Goal: Navigation & Orientation: Find specific page/section

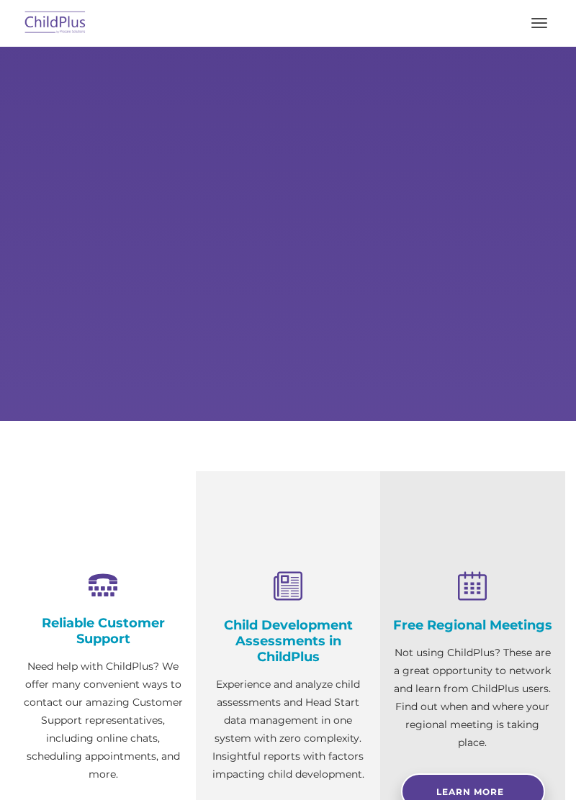
select select "MEDIUM"
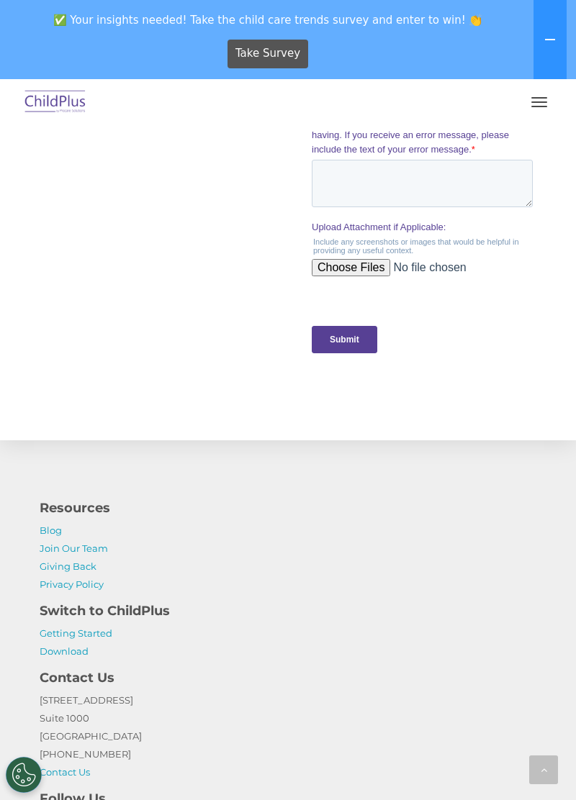
scroll to position [1595, 0]
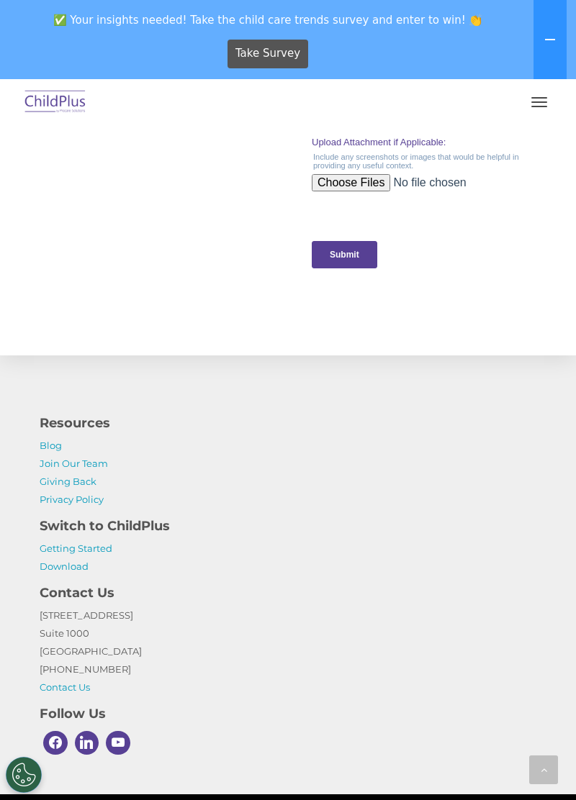
click at [131, 533] on h4 "Switch to ChildPlus" at bounding box center [288, 526] width 497 height 20
click at [67, 550] on link "Getting Started" at bounding box center [76, 549] width 73 height 12
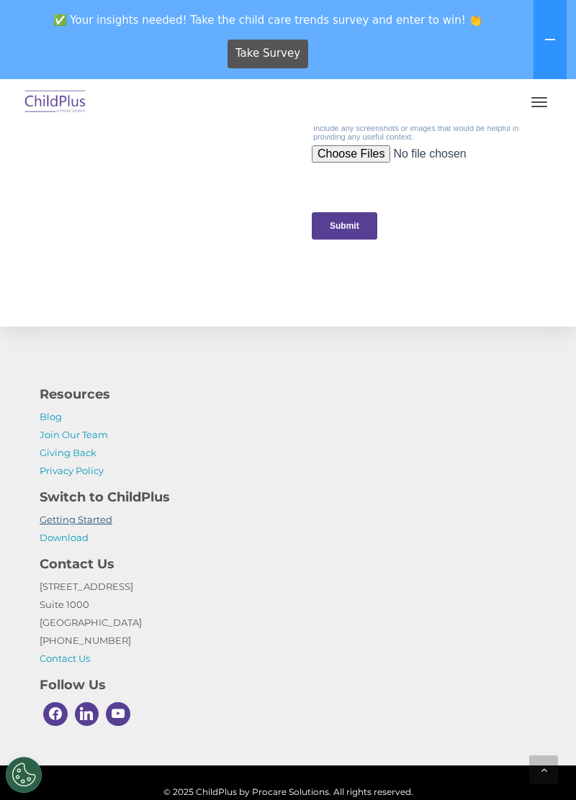
scroll to position [1654, 0]
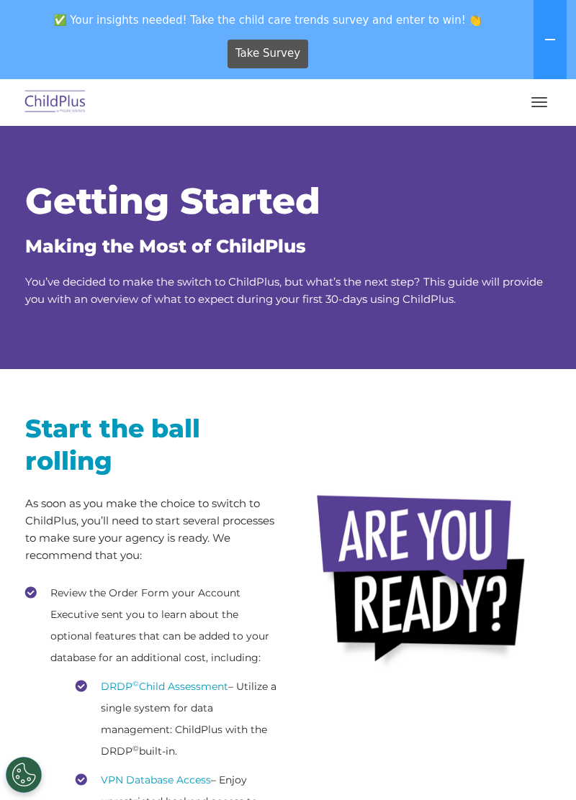
click at [45, 105] on img at bounding box center [56, 103] width 68 height 34
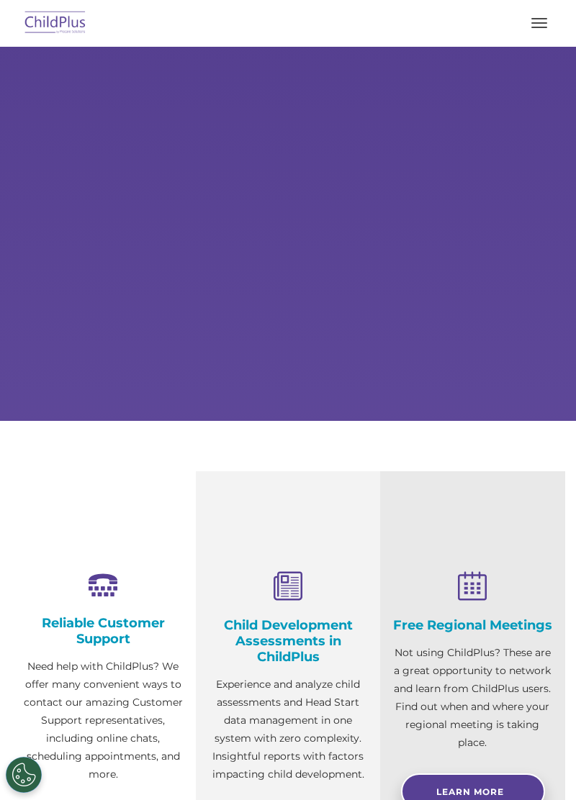
select select "MEDIUM"
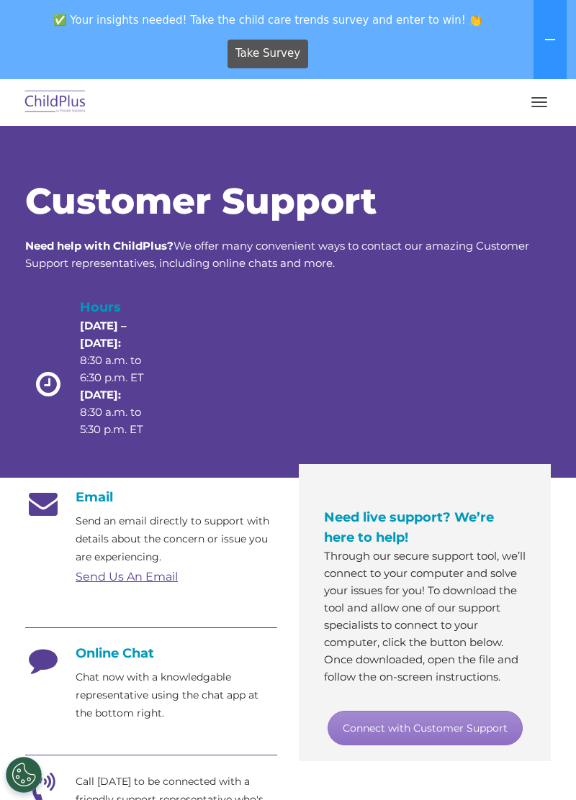
click at [539, 107] on span "button" at bounding box center [539, 106] width 16 height 1
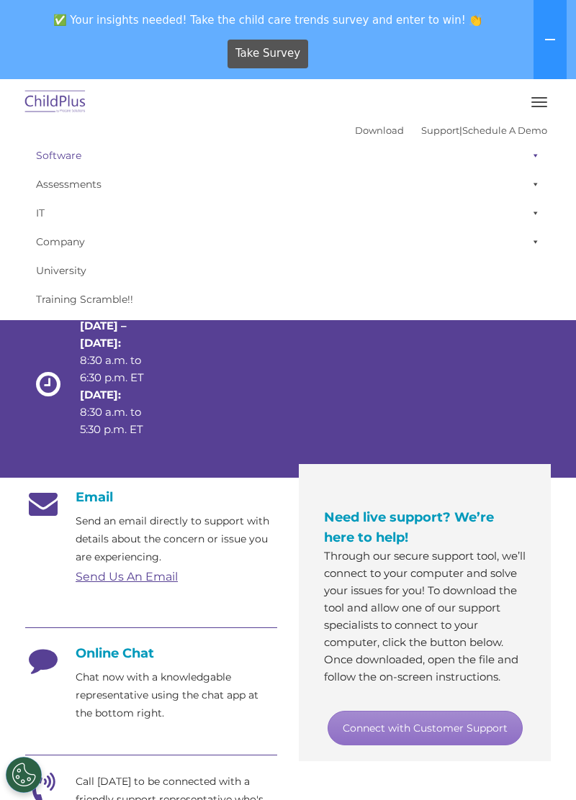
click at [96, 161] on link "Software" at bounding box center [288, 155] width 518 height 29
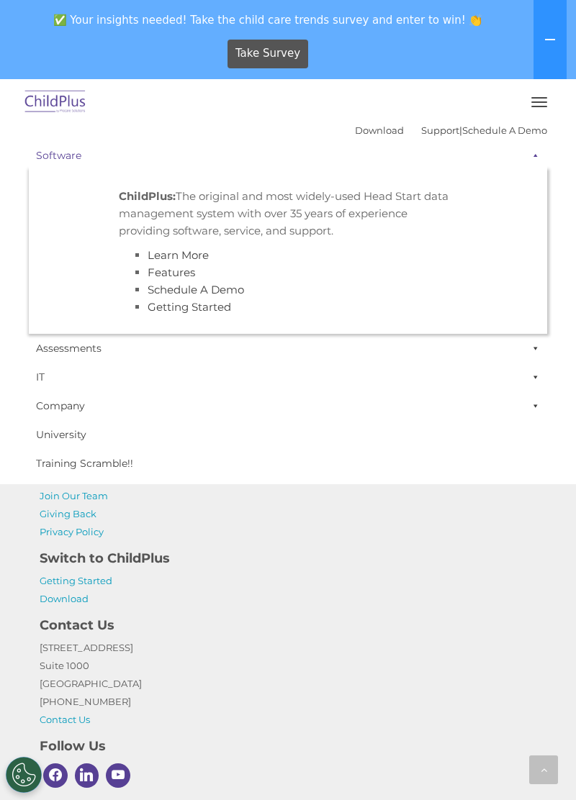
scroll to position [1003, 0]
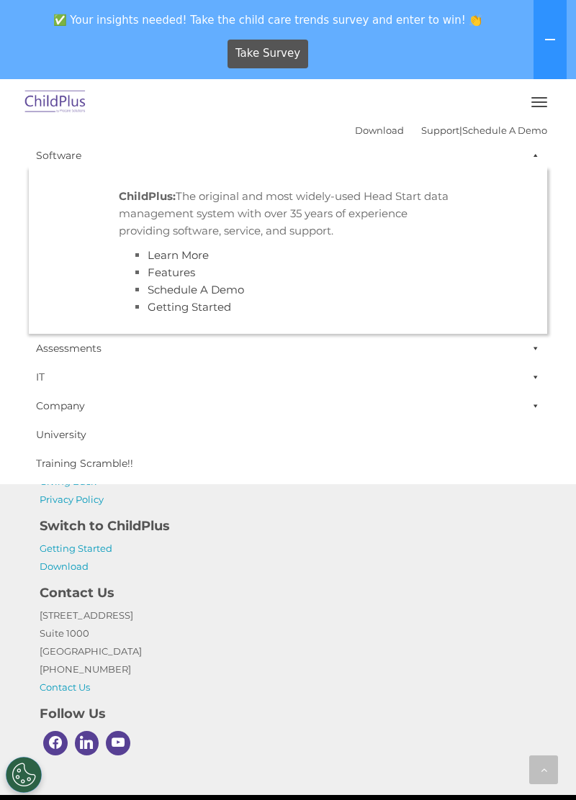
click at [387, 579] on div "Contact Us 1040 Crown Pointe Pkwy Suite 1000 Atlanta, GA 30338 (800) 888-6674 C…" at bounding box center [288, 636] width 518 height 121
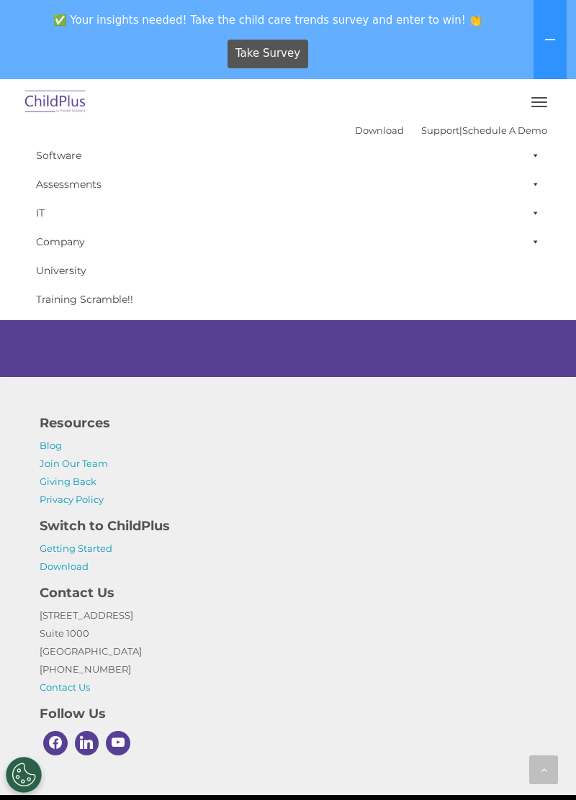
click at [546, 94] on button "button" at bounding box center [539, 102] width 30 height 23
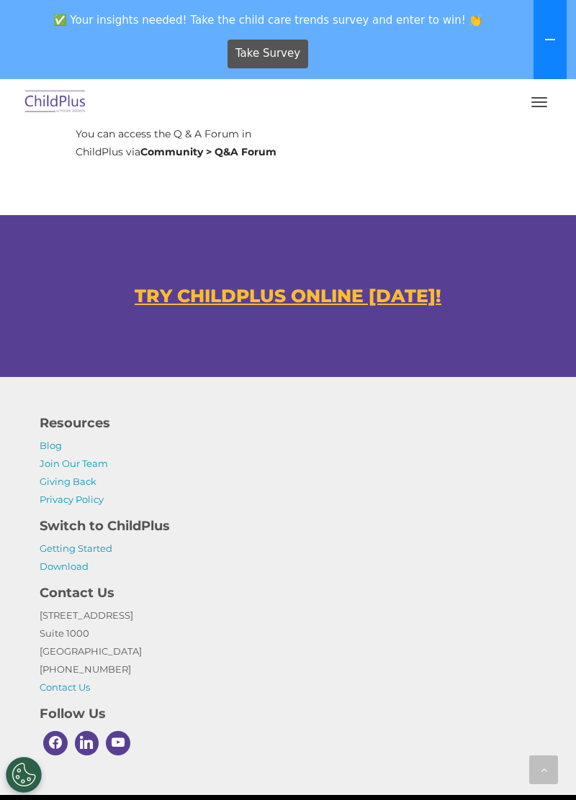
click at [537, 52] on button at bounding box center [549, 39] width 33 height 79
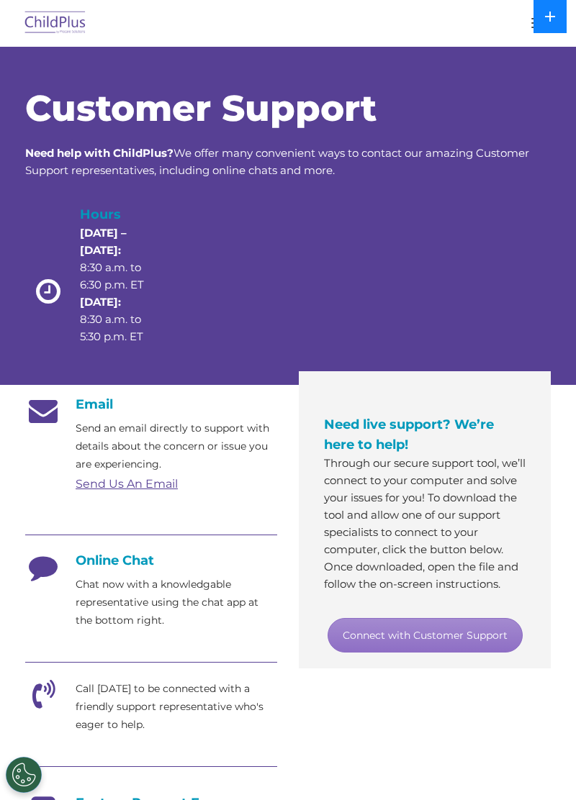
scroll to position [0, 0]
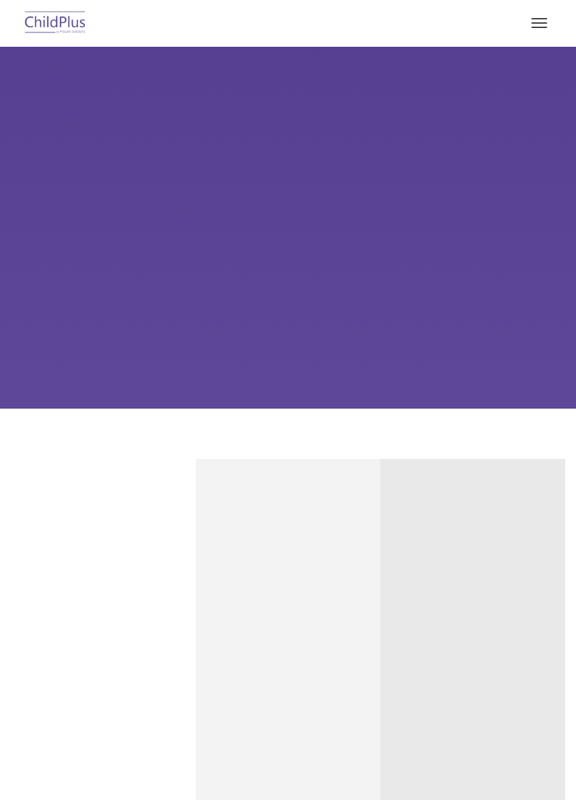
type input ""
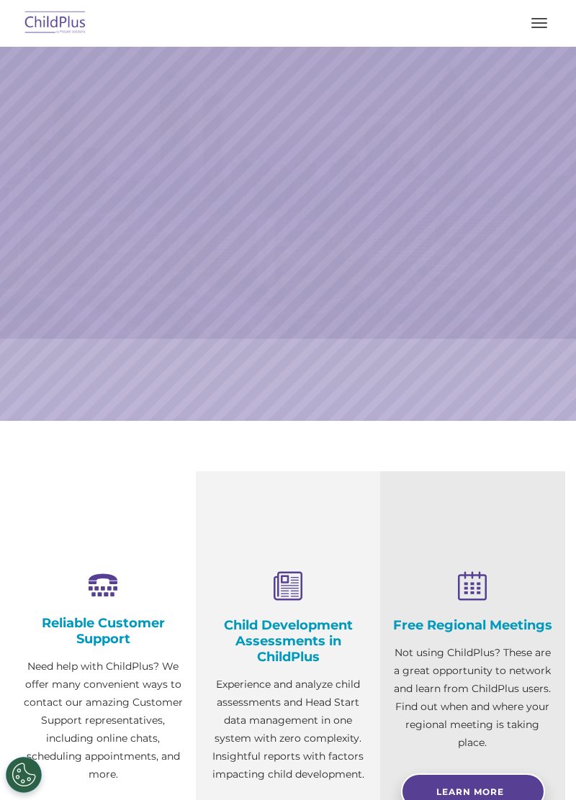
select select "MEDIUM"
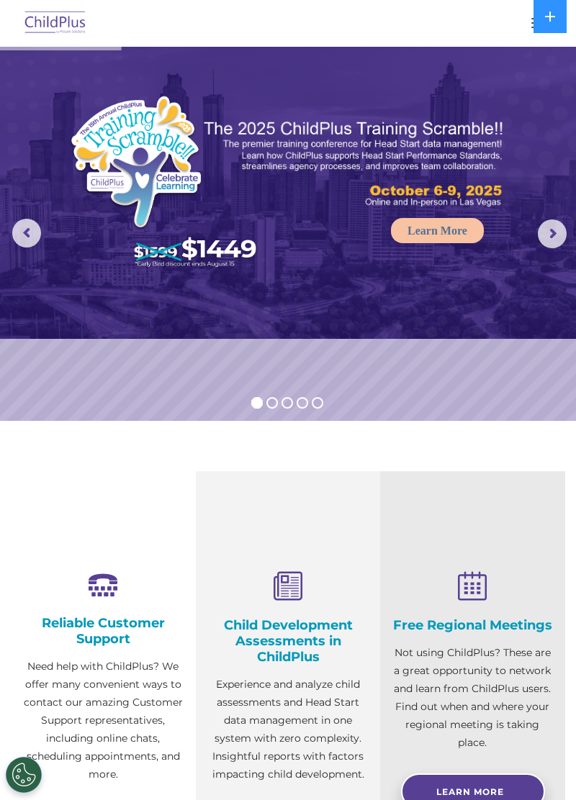
click at [528, 33] on button "button" at bounding box center [539, 23] width 30 height 23
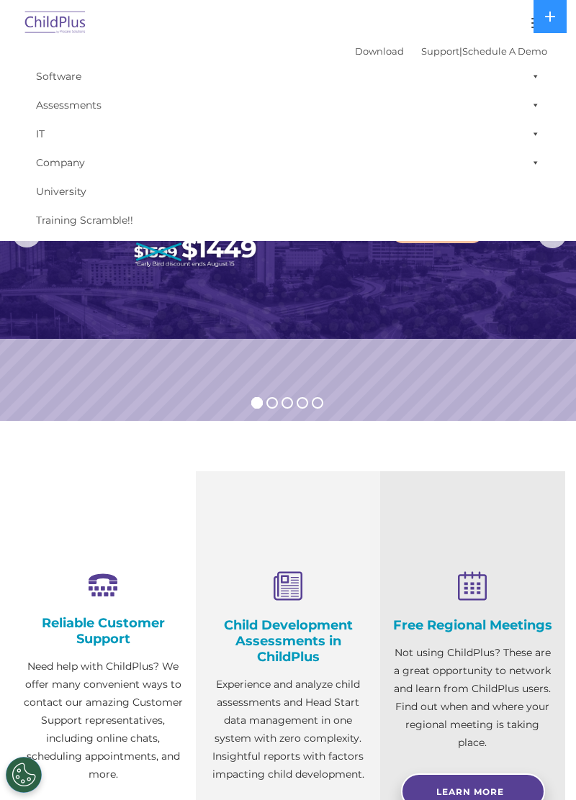
click at [85, 35] on img at bounding box center [56, 23] width 68 height 34
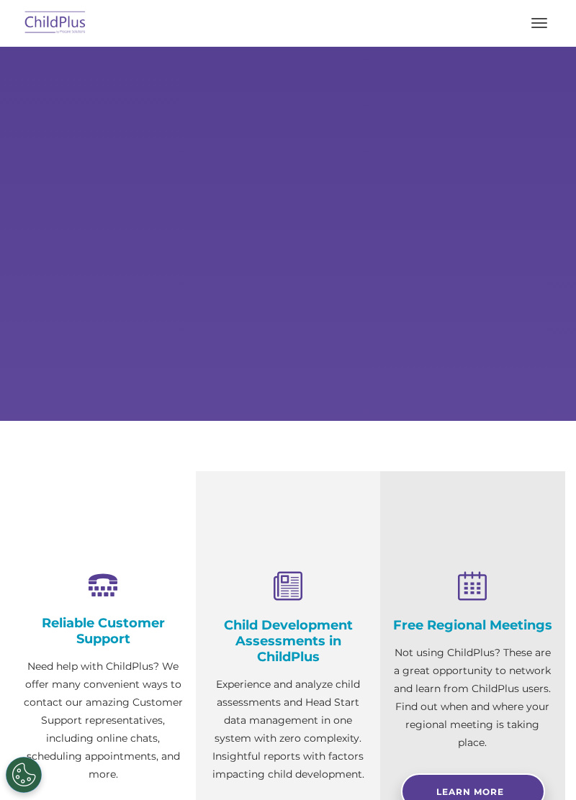
select select "MEDIUM"
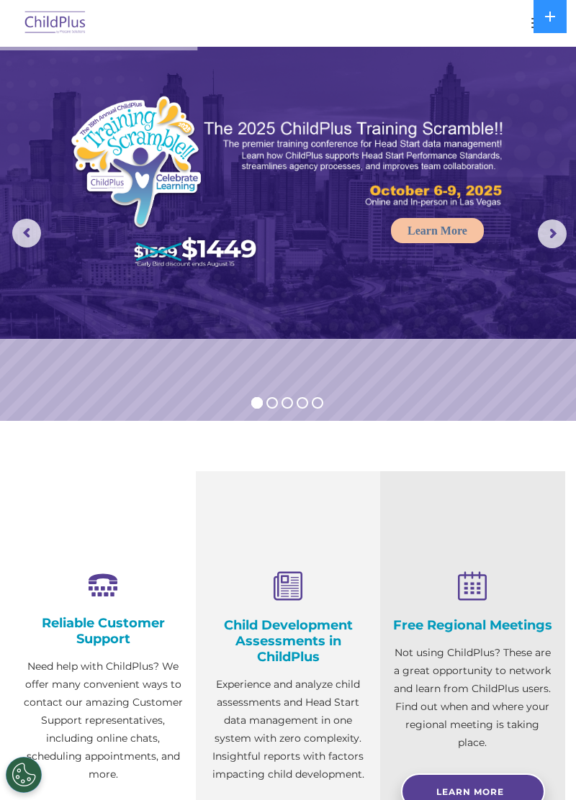
click at [525, 31] on button "button" at bounding box center [539, 23] width 30 height 23
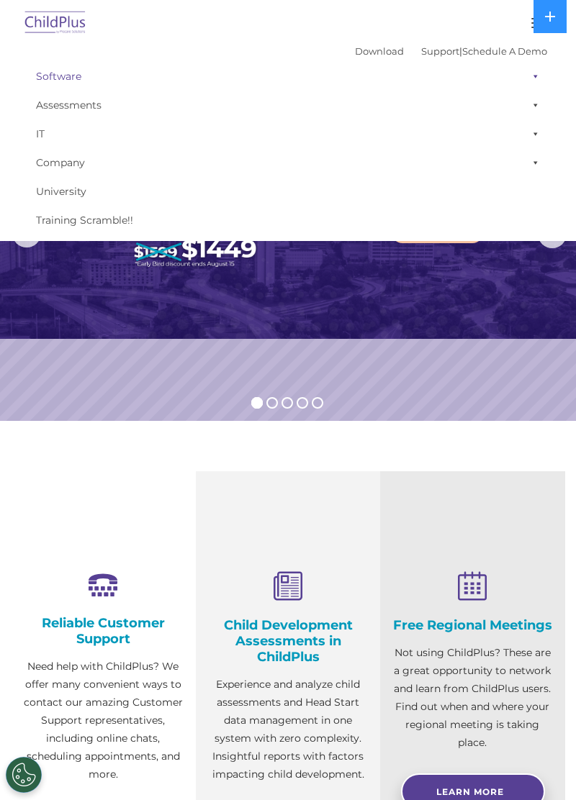
click at [353, 62] on link "Software" at bounding box center [288, 76] width 518 height 29
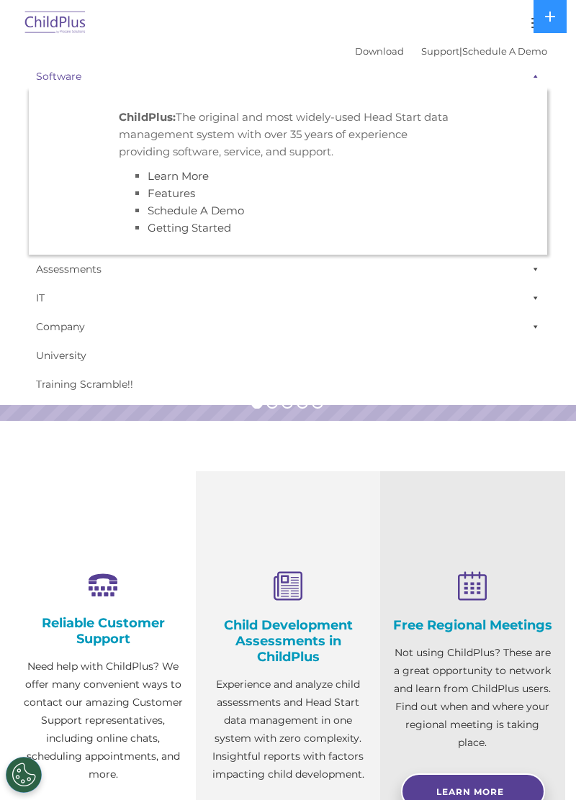
scroll to position [9, 0]
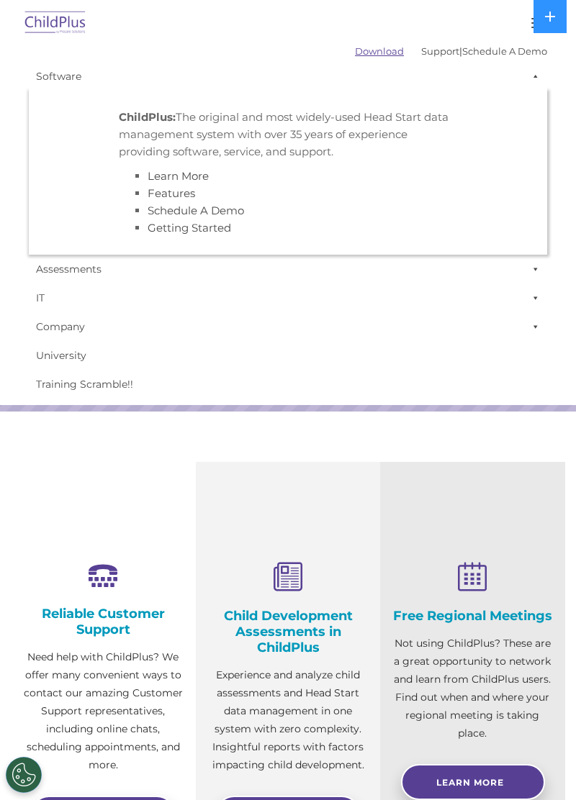
click at [362, 55] on link "Download" at bounding box center [379, 51] width 49 height 12
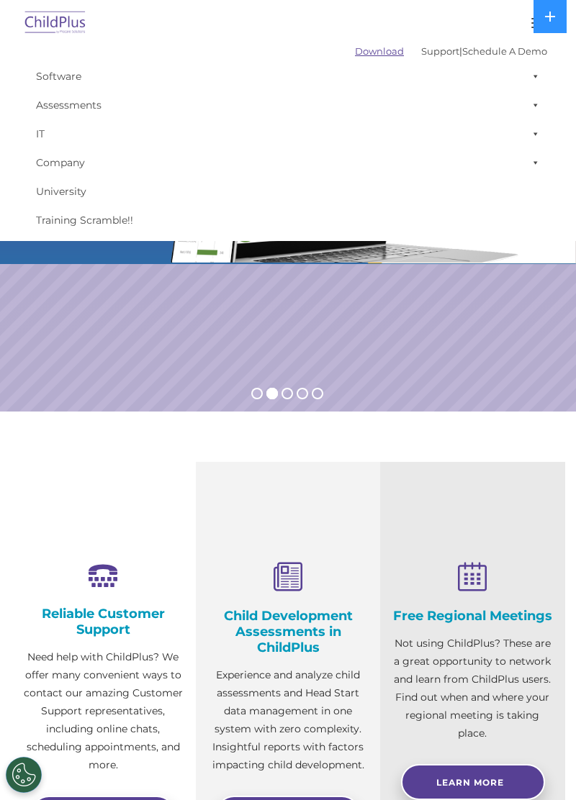
scroll to position [0, 0]
